Goal: Information Seeking & Learning: Find contact information

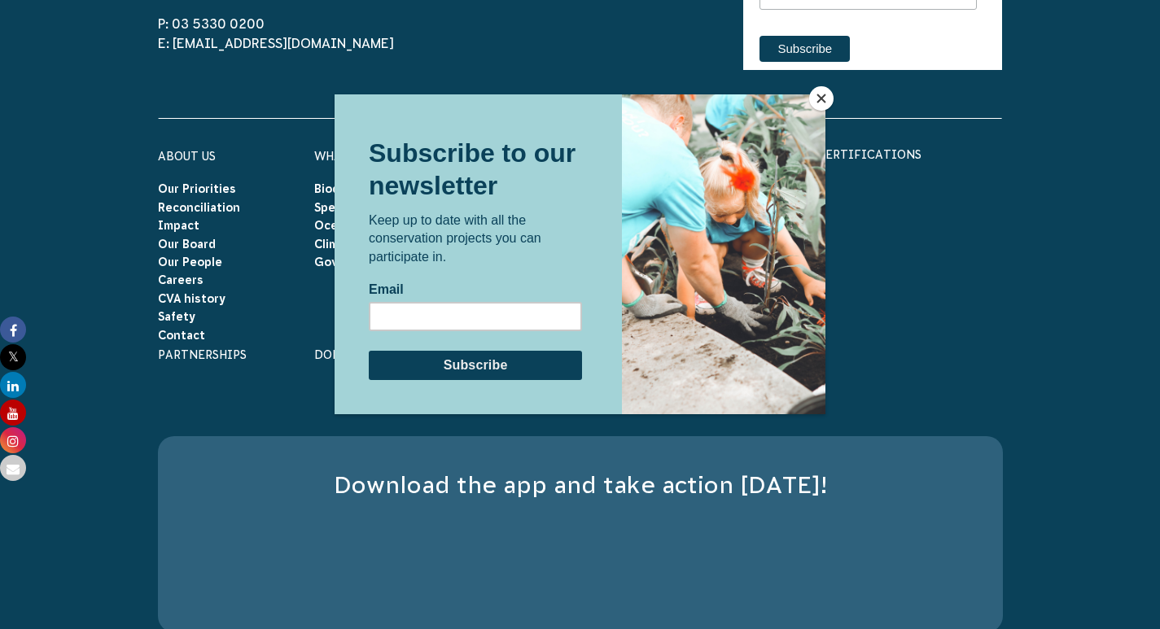
scroll to position [5267, 0]
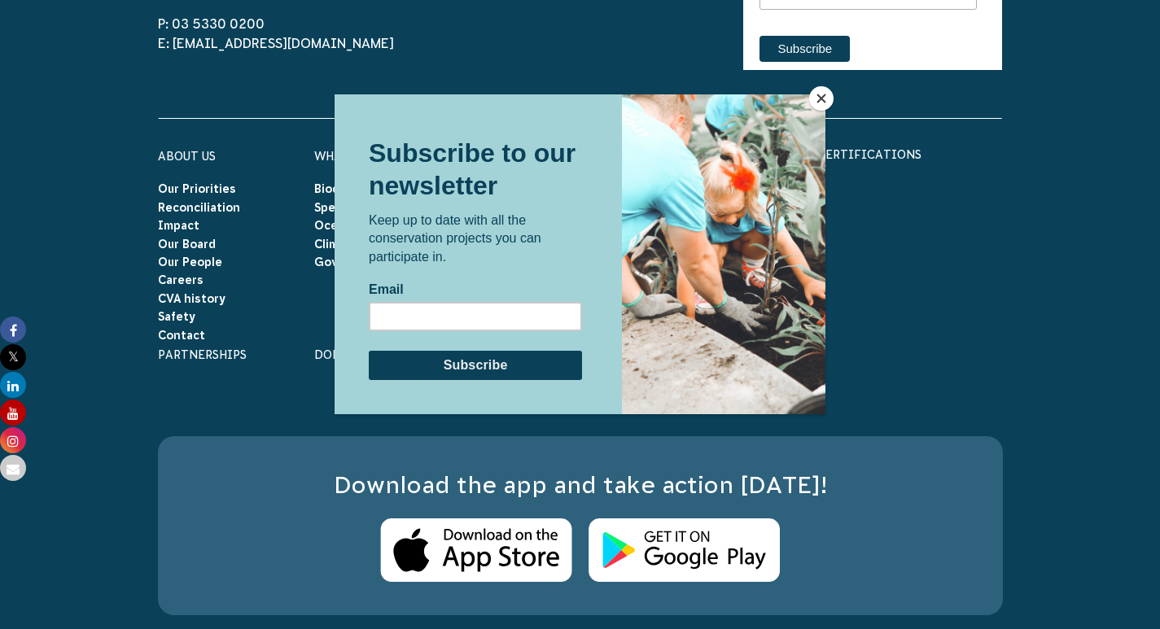
click at [815, 94] on button "Close" at bounding box center [821, 98] width 24 height 24
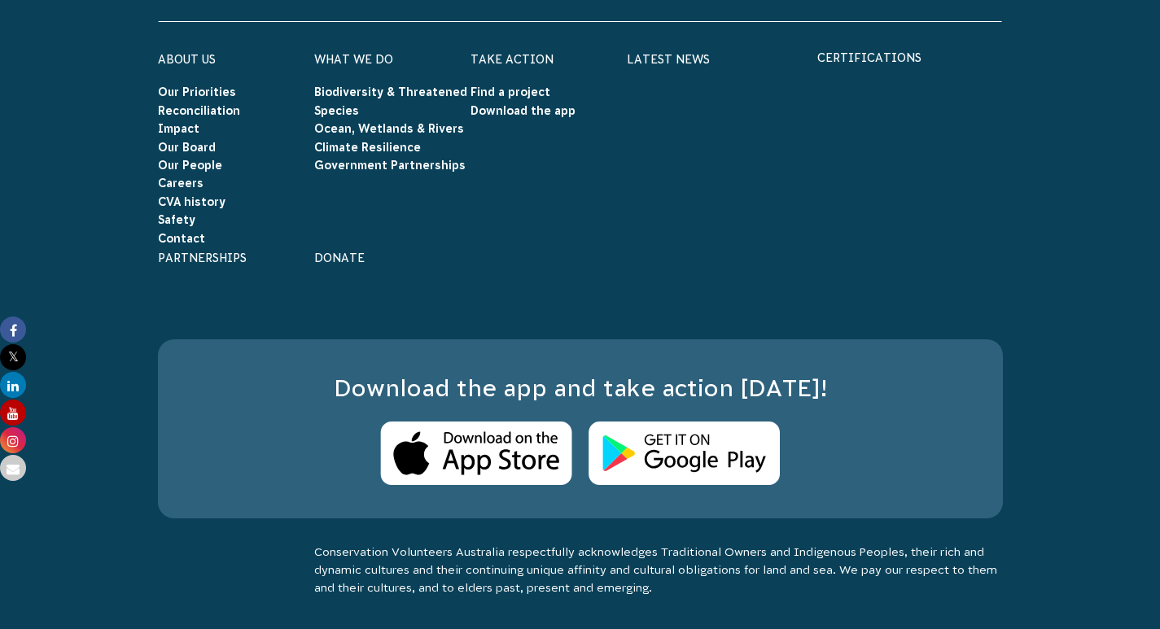
scroll to position [5396, 0]
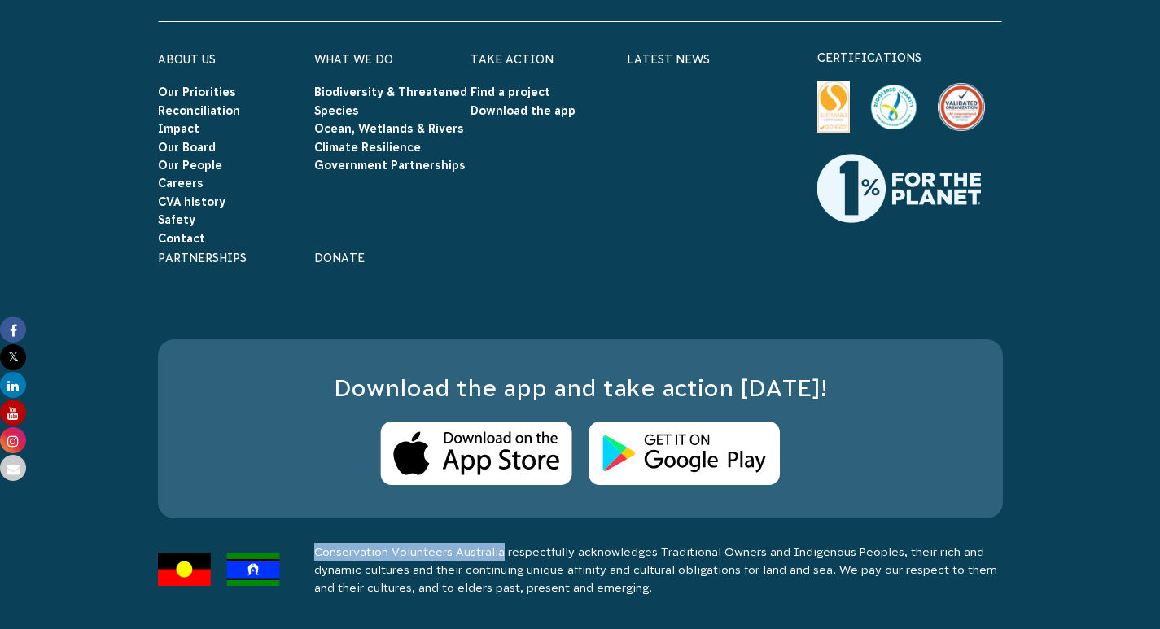
drag, startPoint x: 318, startPoint y: 556, endPoint x: 504, endPoint y: 552, distance: 186.5
click at [504, 552] on p "Conservation Volunteers Australia respectfully acknowledges Traditional Owners …" at bounding box center [658, 570] width 689 height 54
click at [179, 238] on link "Contact" at bounding box center [181, 238] width 47 height 13
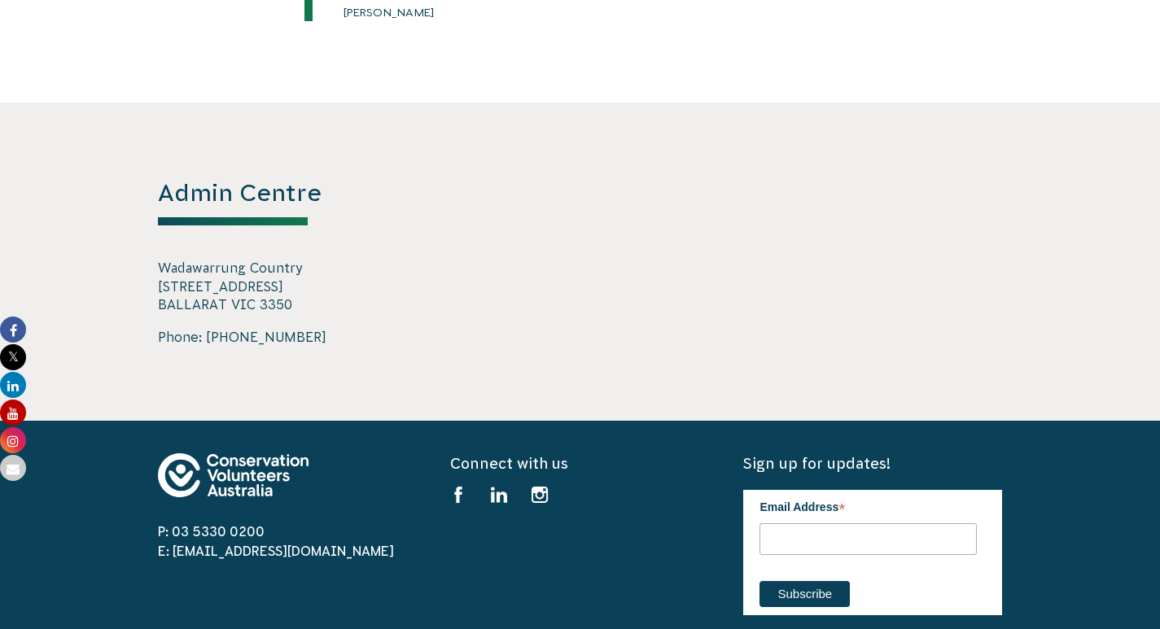
scroll to position [2768, 0]
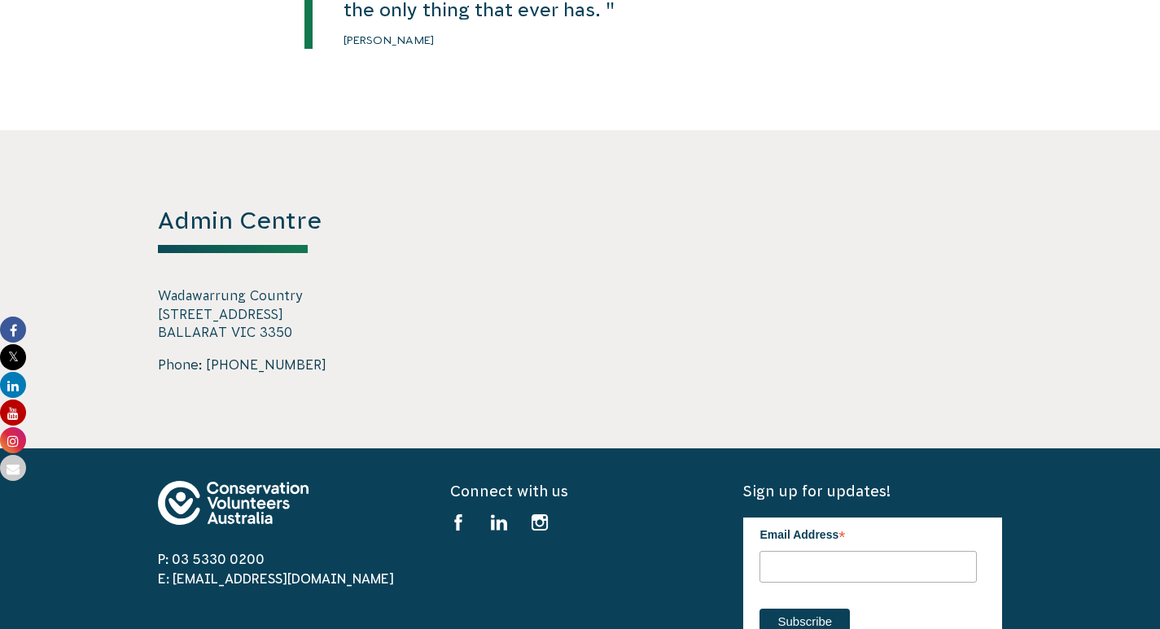
drag, startPoint x: 309, startPoint y: 440, endPoint x: 208, endPoint y: 440, distance: 100.1
click at [208, 375] on span "Phone: 03 5330 0200" at bounding box center [287, 365] width 259 height 20
copy link "03 5330 0200"
